Goal: Task Accomplishment & Management: Manage account settings

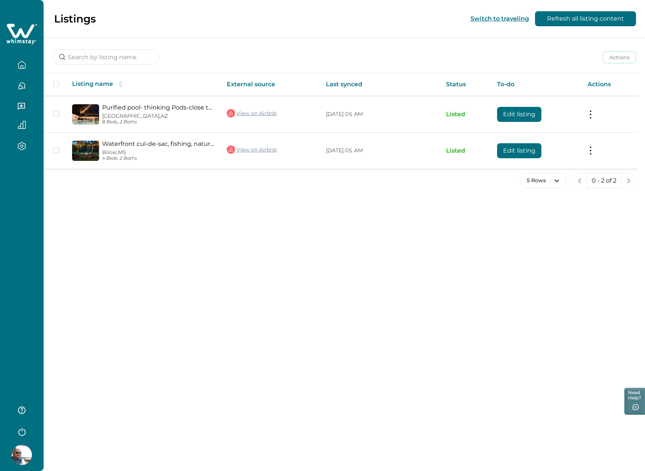
click at [22, 85] on icon "button" at bounding box center [22, 86] width 8 height 8
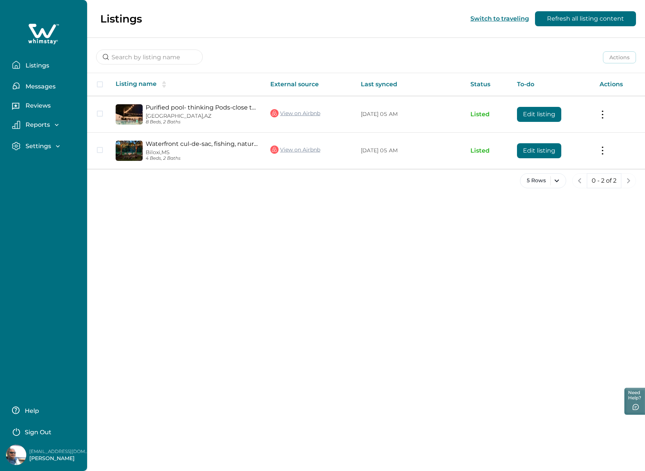
click at [39, 86] on p "Messages" at bounding box center [39, 87] width 32 height 8
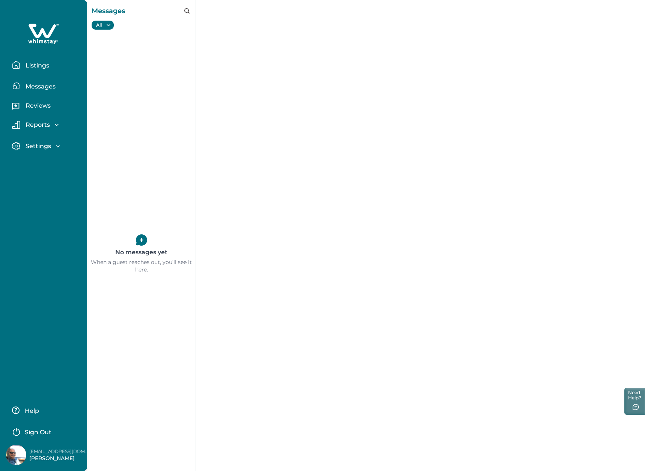
click at [42, 61] on button "Listings" at bounding box center [46, 64] width 69 height 15
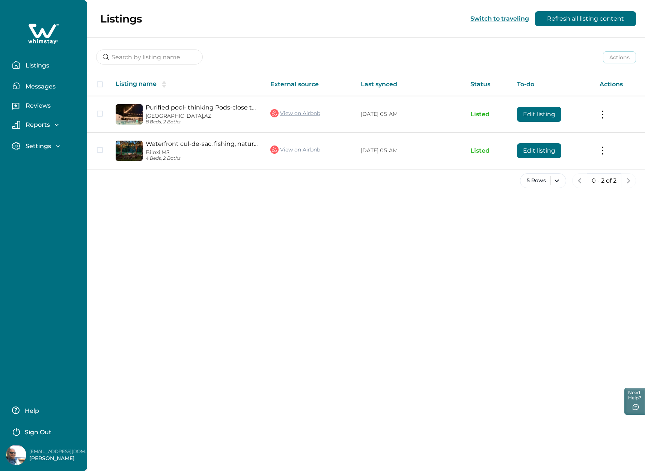
click at [39, 123] on p "Reports" at bounding box center [36, 125] width 27 height 8
